Goal: Information Seeking & Learning: Learn about a topic

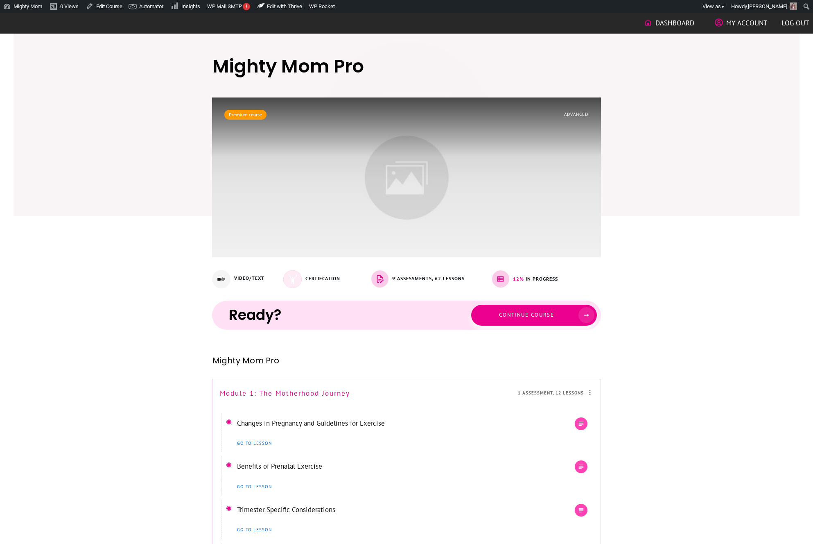
scroll to position [534, 0]
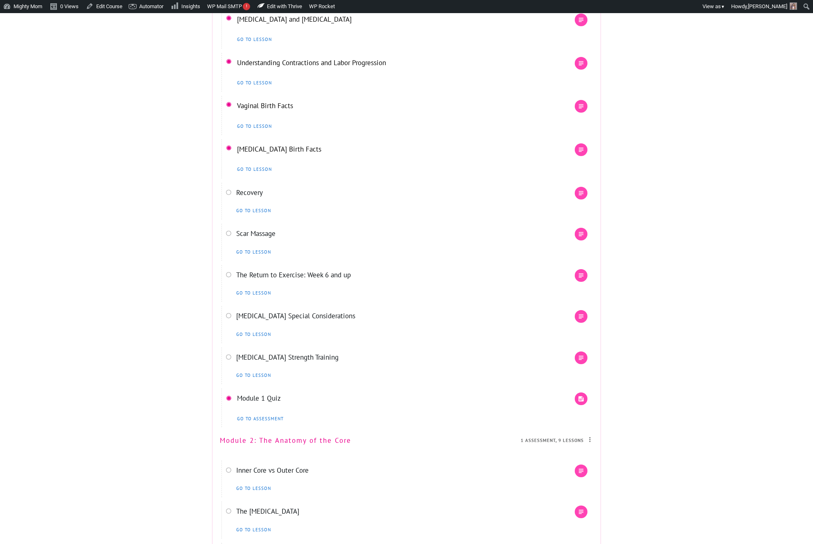
click at [310, 292] on div "Go to lesson" at bounding box center [395, 292] width 323 height 10
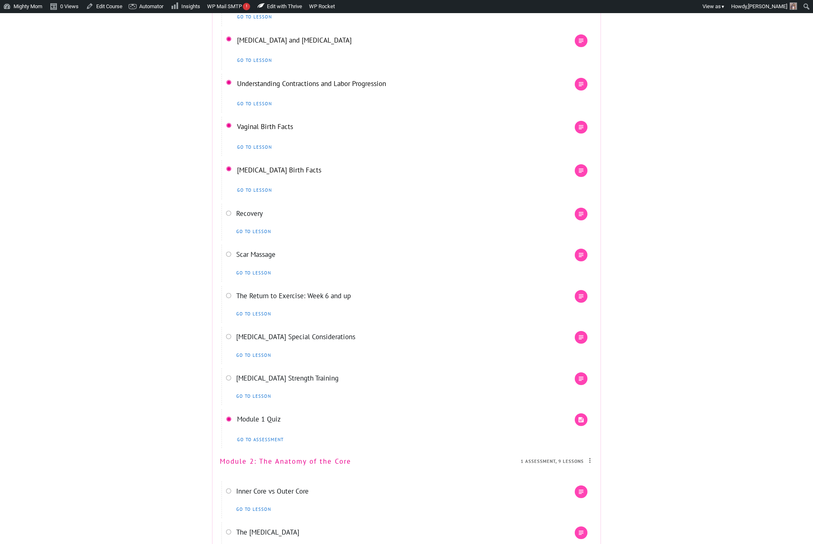
scroll to position [515, 0]
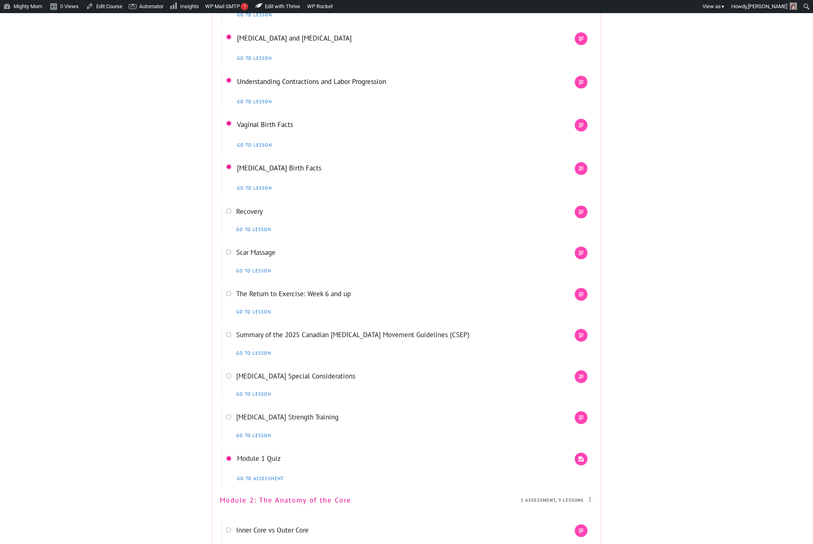
scroll to position [515, 0]
click at [308, 298] on link "The Return to Exercise: Week 6 and up" at bounding box center [293, 293] width 115 height 9
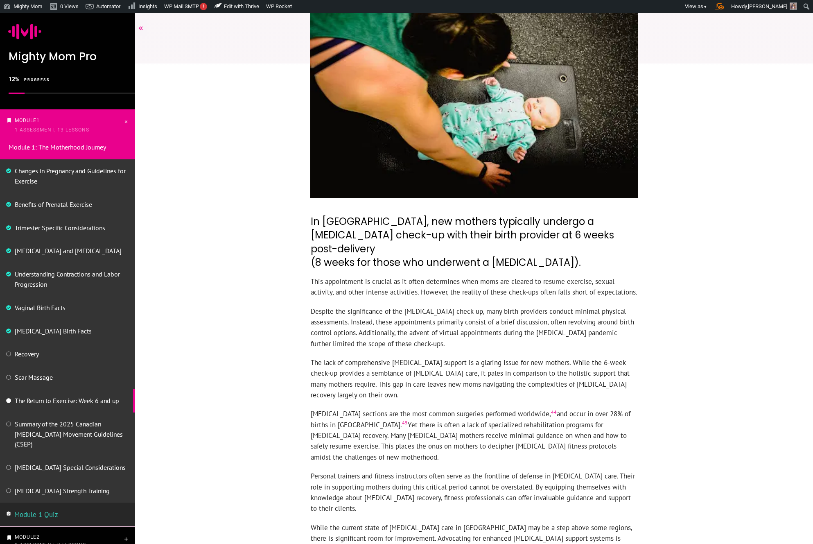
scroll to position [170, 0]
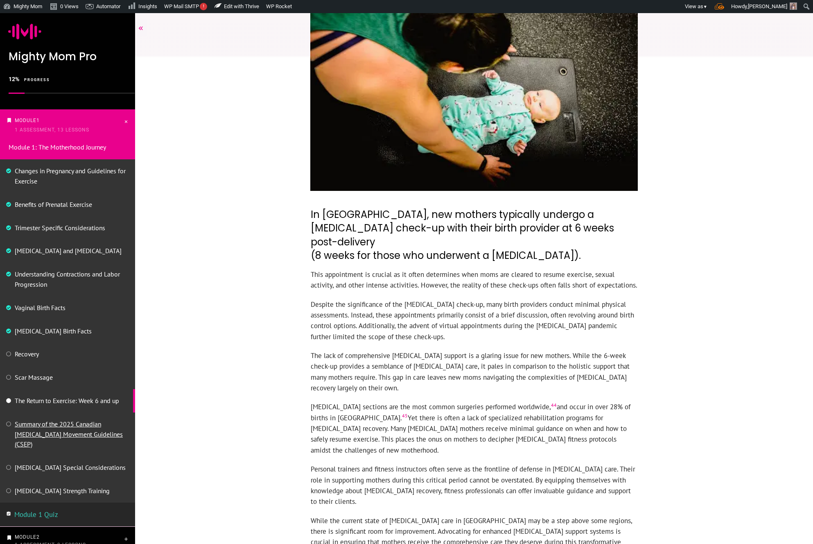
click at [61, 425] on link "Summary of the 2025 Canadian [MEDICAL_DATA] Movement Guidelines (CSEP)" at bounding box center [69, 434] width 108 height 29
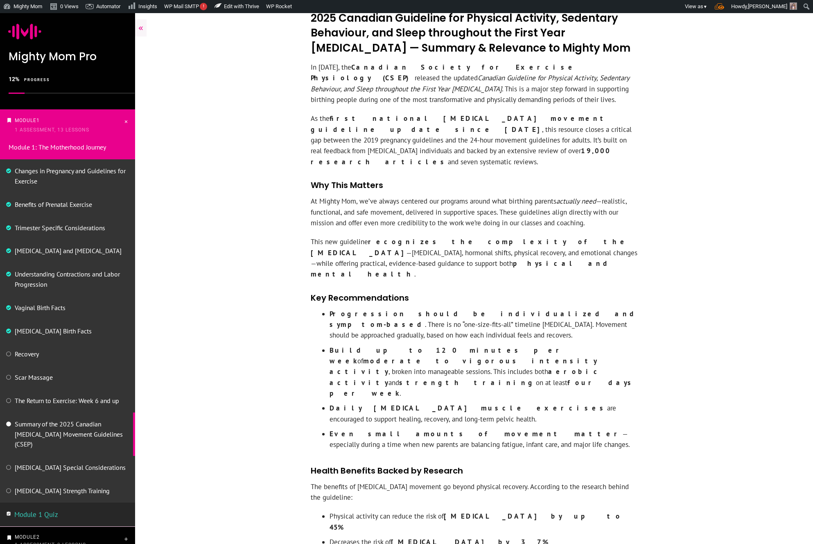
scroll to position [421, 0]
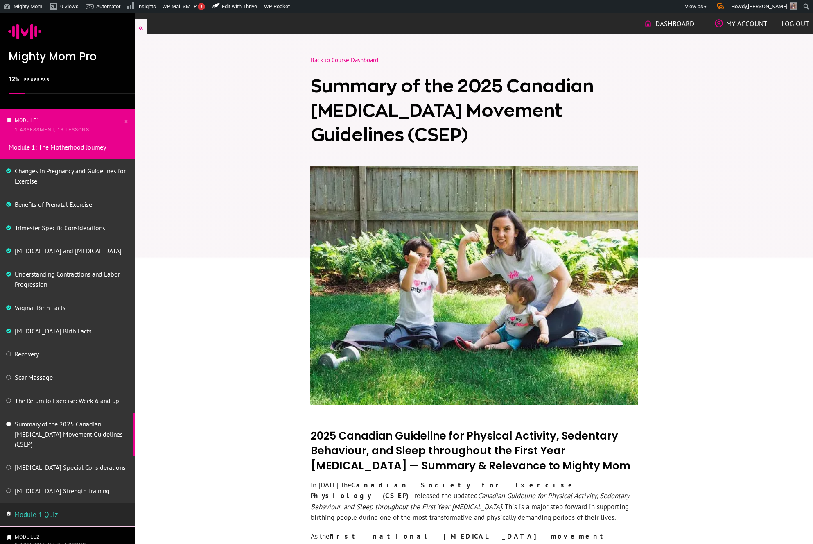
scroll to position [421, 0]
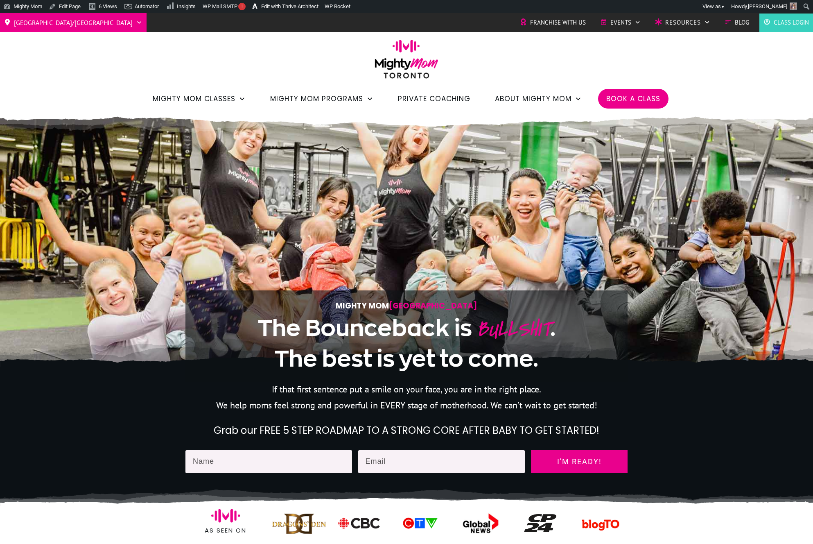
click at [272, 47] on div "[GEOGRAPHIC_DATA]/GTA Barrie Etobicoke [GEOGRAPHIC_DATA] West Franchise with Us…" at bounding box center [406, 62] width 813 height 99
